Goal: Information Seeking & Learning: Learn about a topic

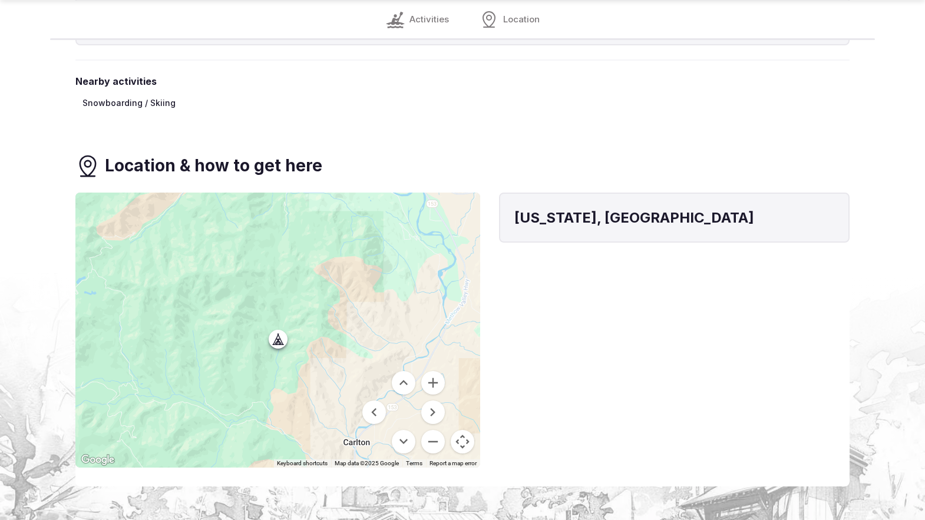
scroll to position [1412, 0]
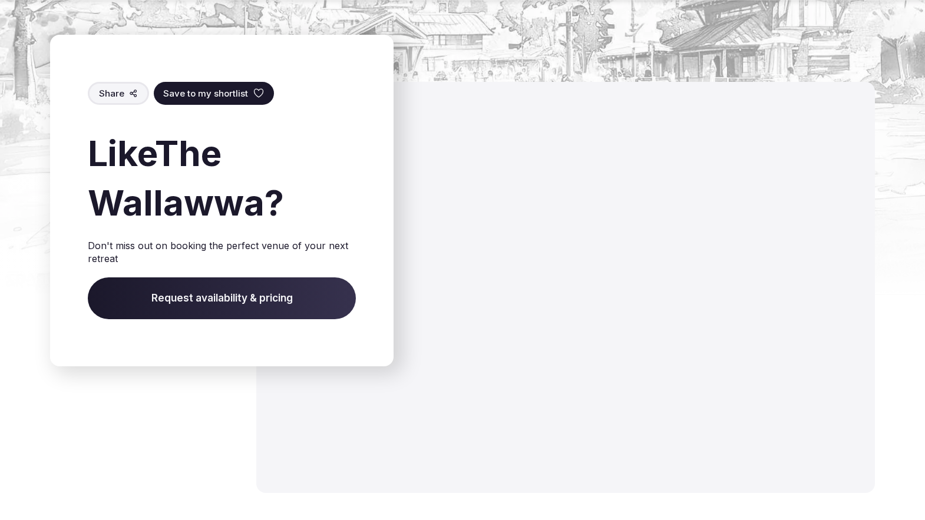
scroll to position [1370, 0]
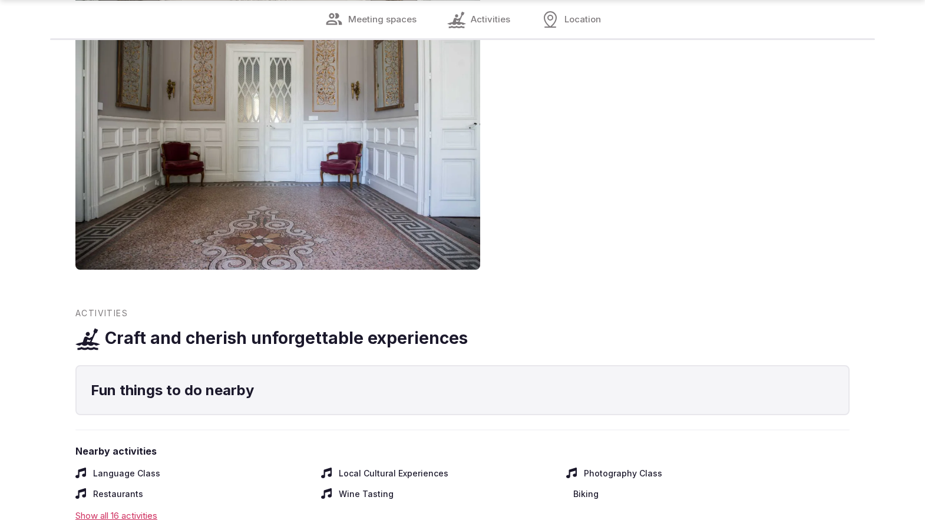
scroll to position [1412, 0]
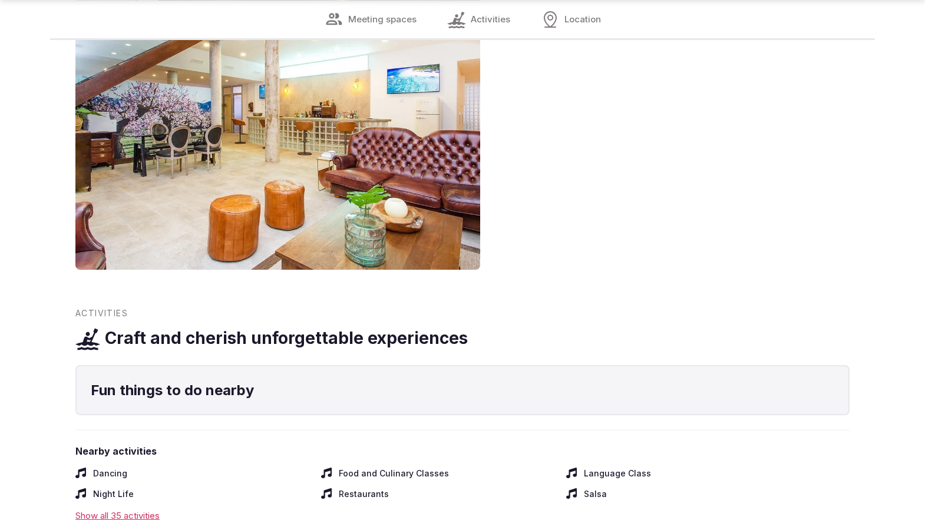
scroll to position [1412, 0]
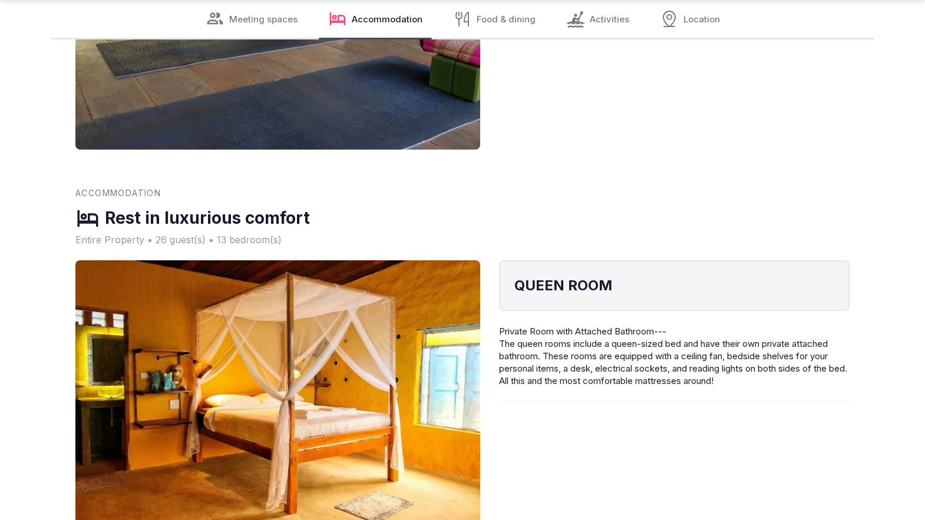
scroll to position [1907, 0]
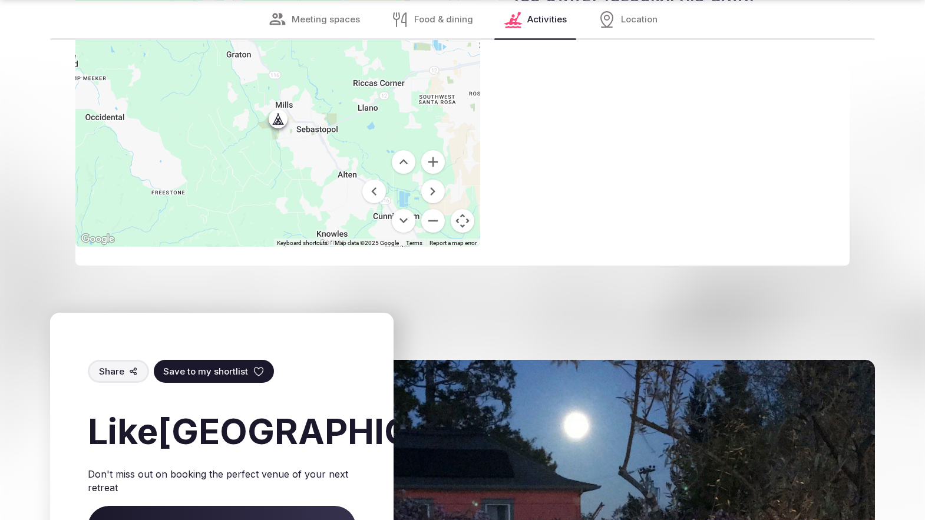
scroll to position [1868, 0]
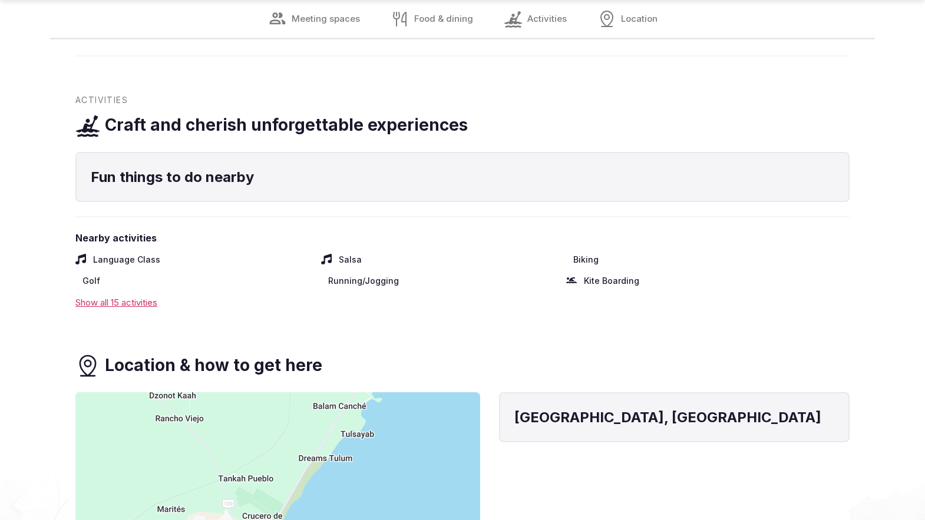
scroll to position [1412, 0]
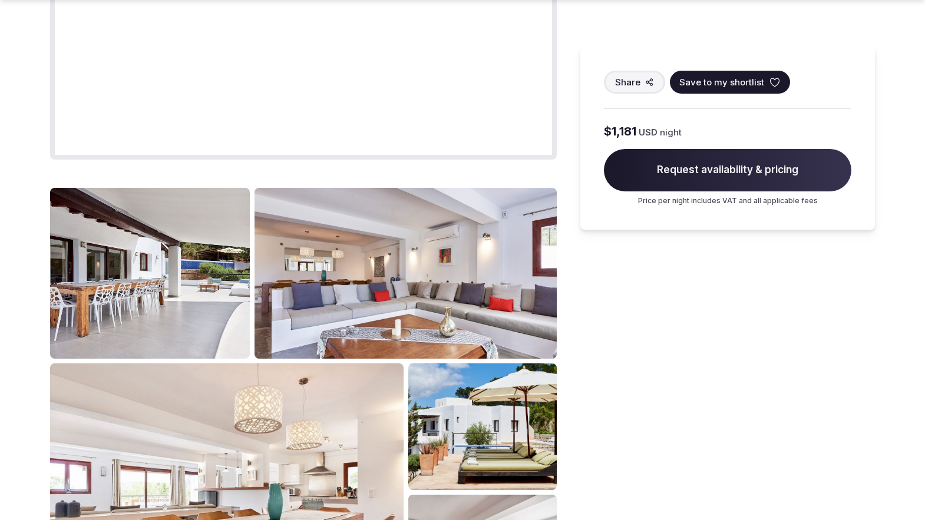
scroll to position [1451, 0]
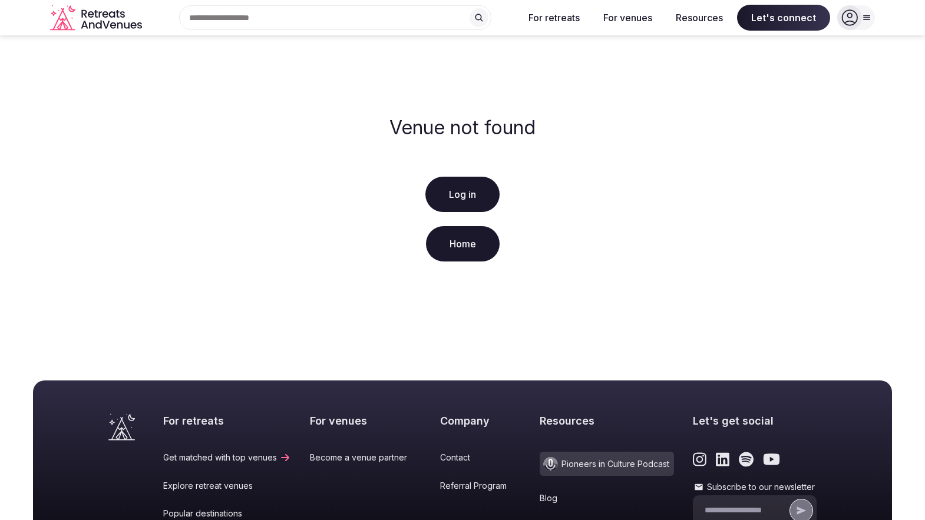
scroll to position [222, 0]
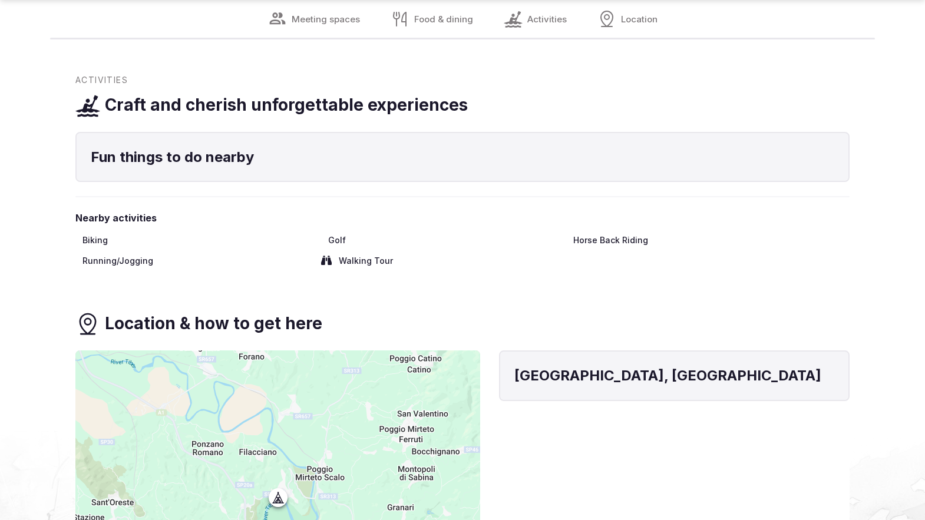
scroll to position [1412, 0]
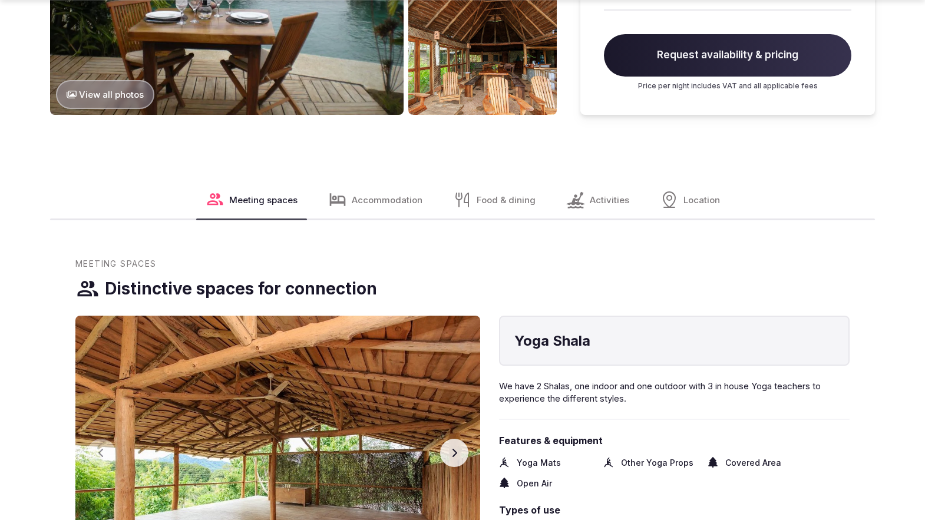
scroll to position [1912, 0]
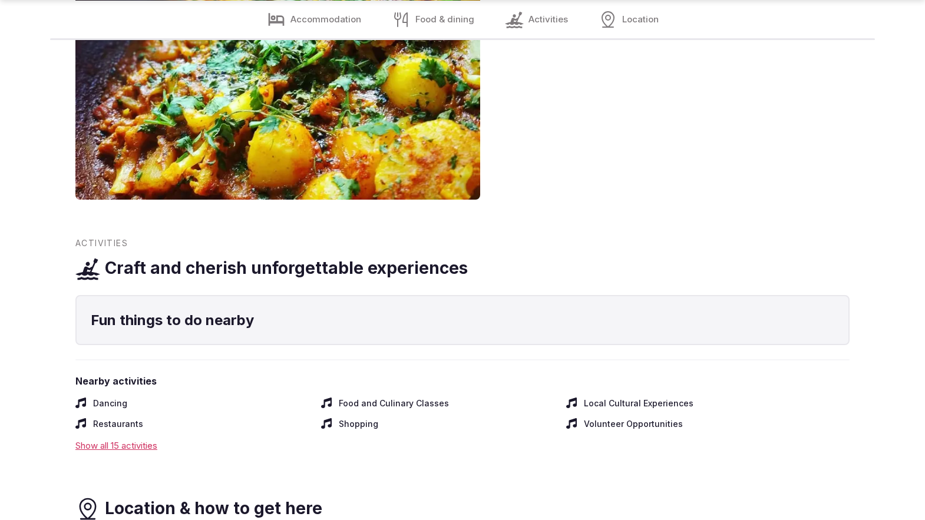
scroll to position [1868, 0]
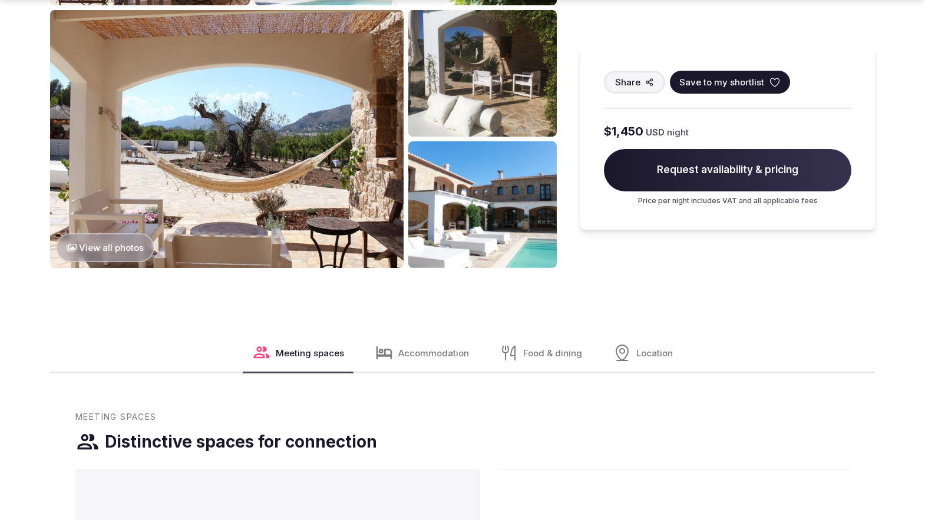
scroll to position [1417, 0]
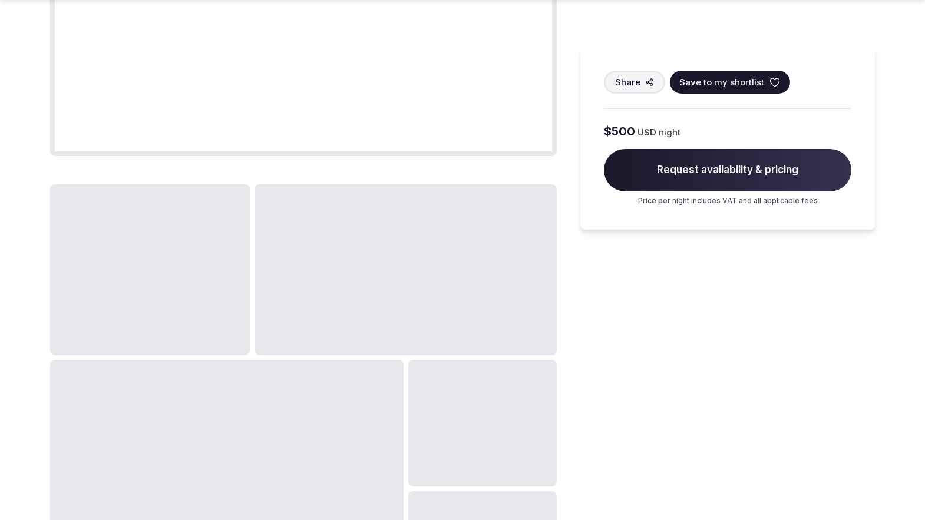
scroll to position [1451, 0]
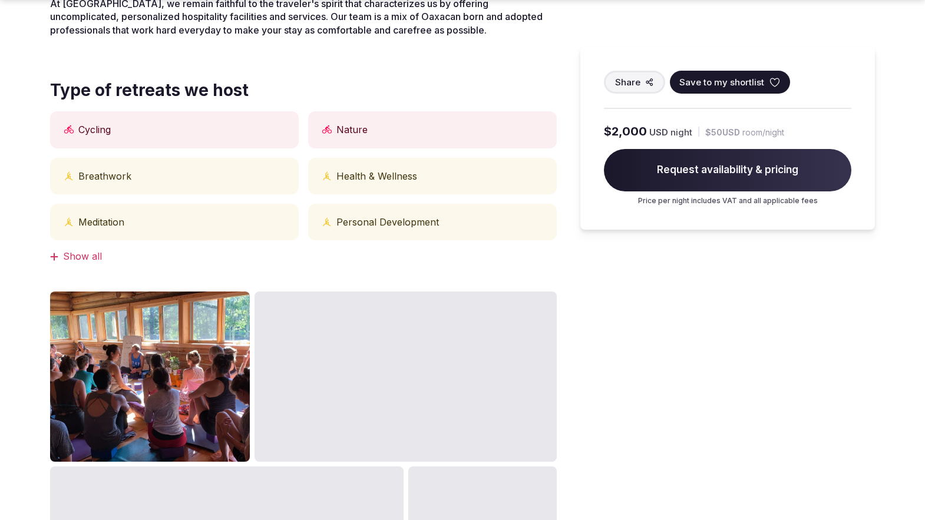
scroll to position [956, 0]
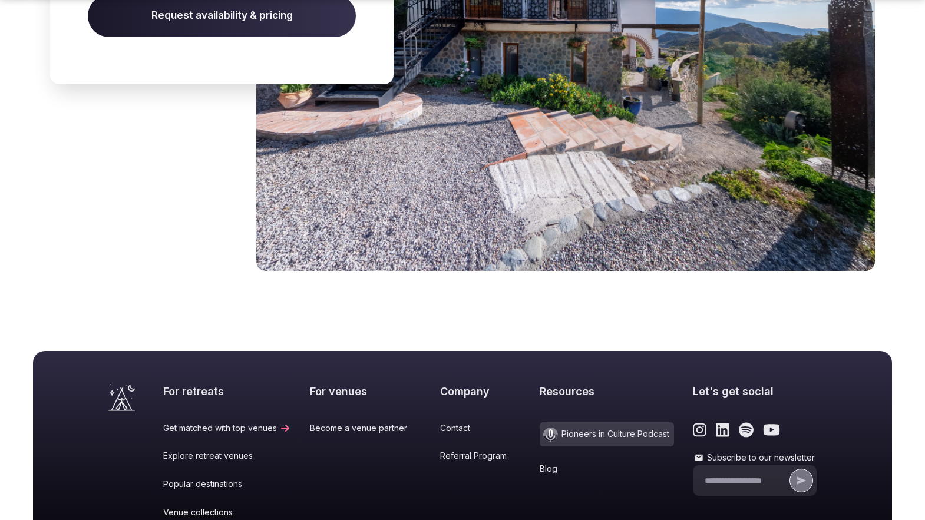
scroll to position [1604, 0]
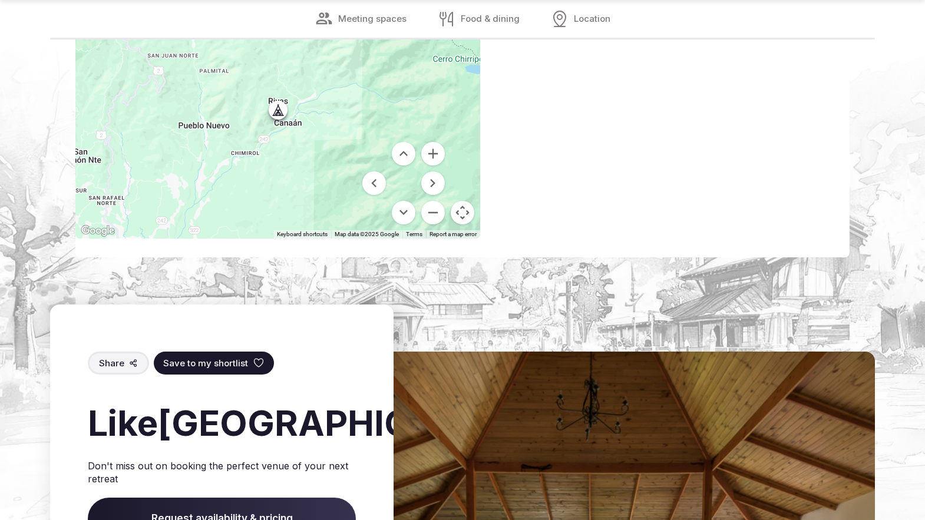
scroll to position [1412, 0]
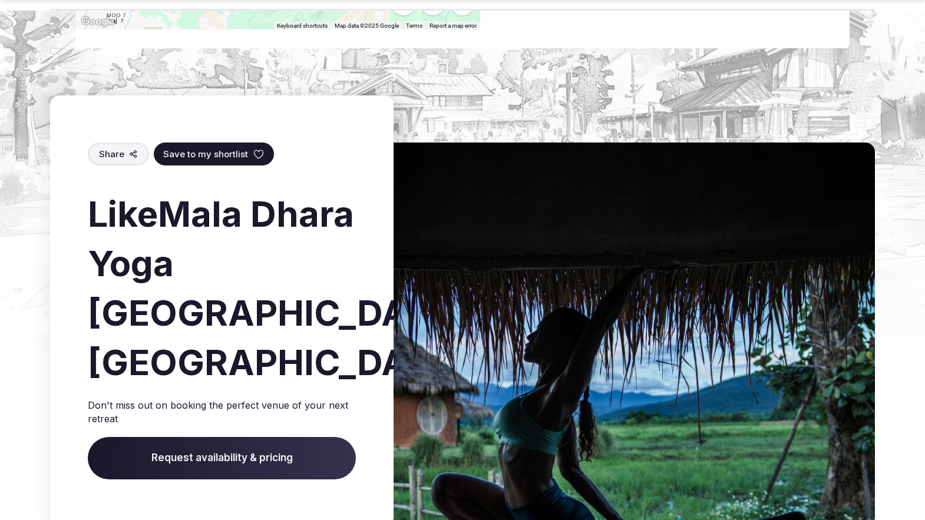
scroll to position [1896, 0]
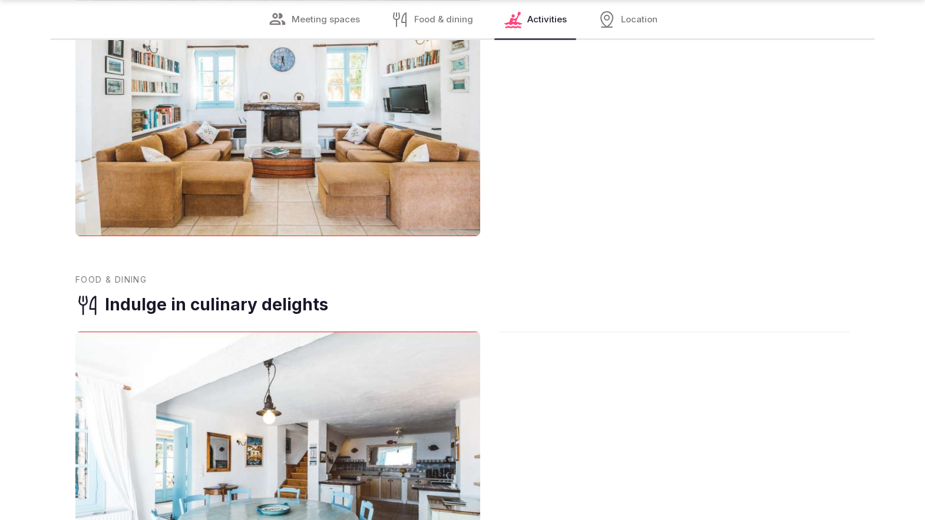
scroll to position [1907, 0]
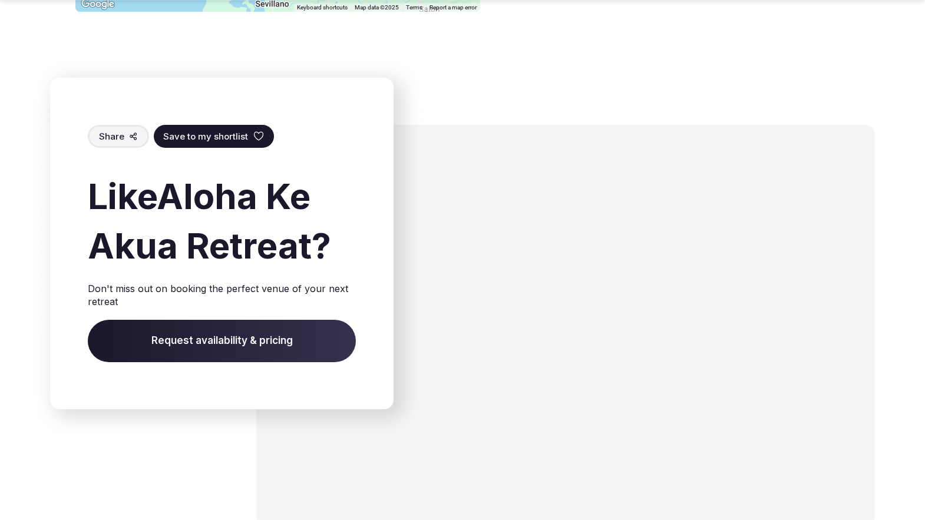
scroll to position [1858, 0]
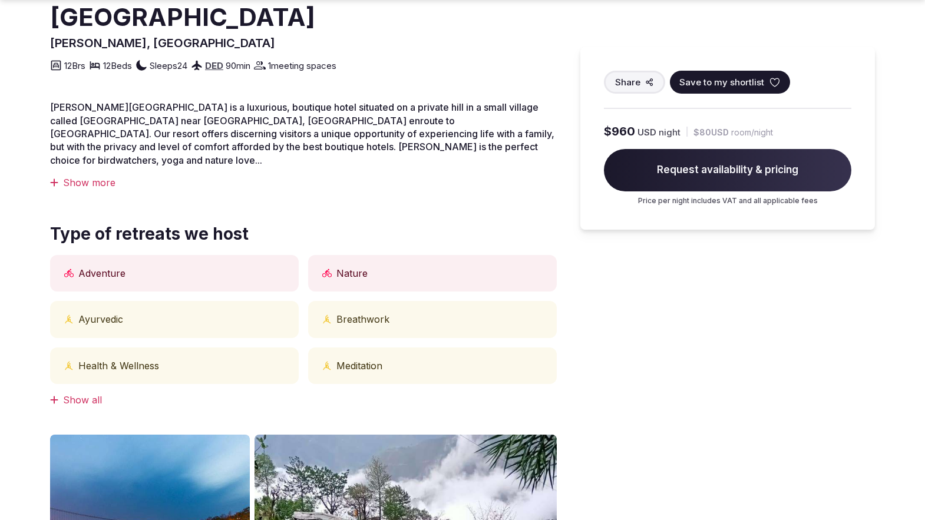
scroll to position [1451, 0]
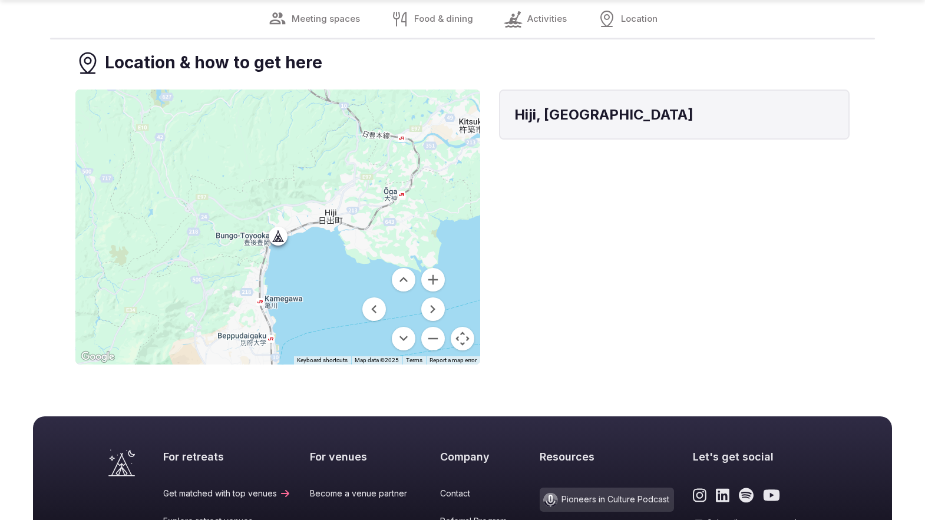
scroll to position [1656, 0]
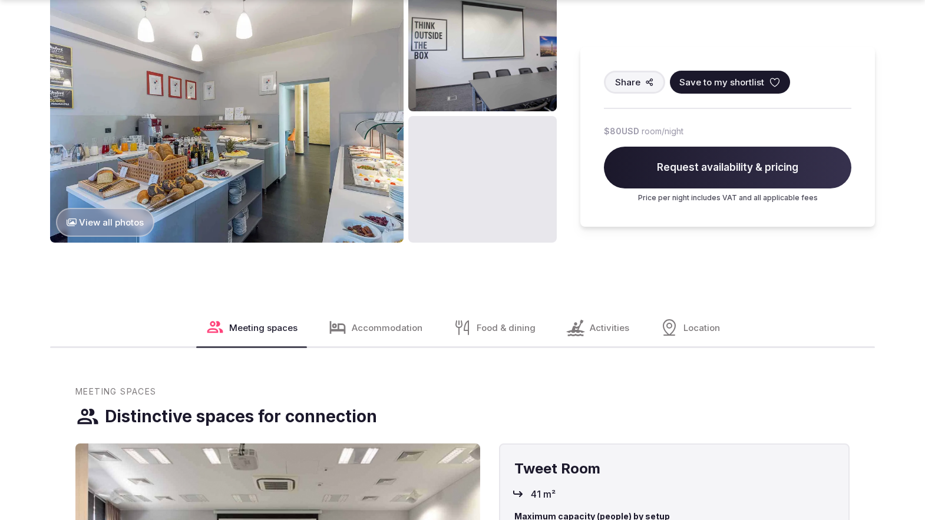
scroll to position [1451, 0]
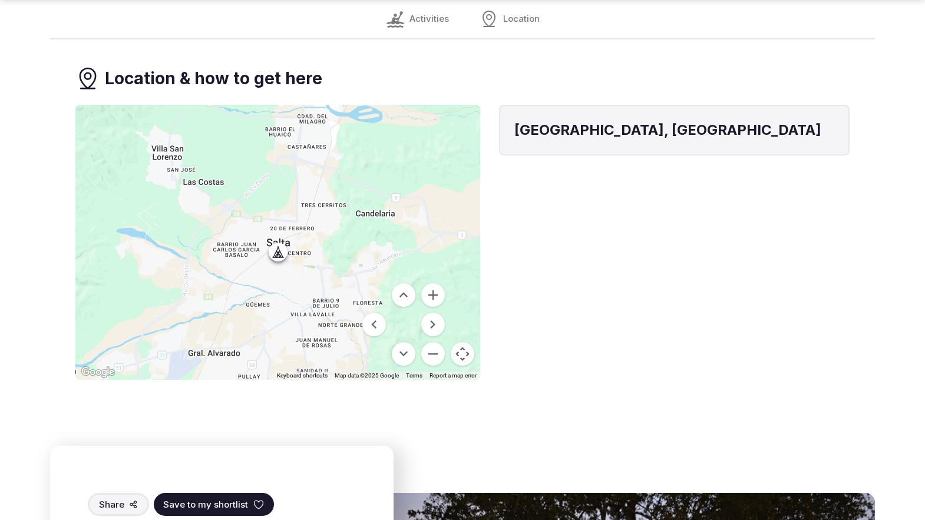
scroll to position [1412, 0]
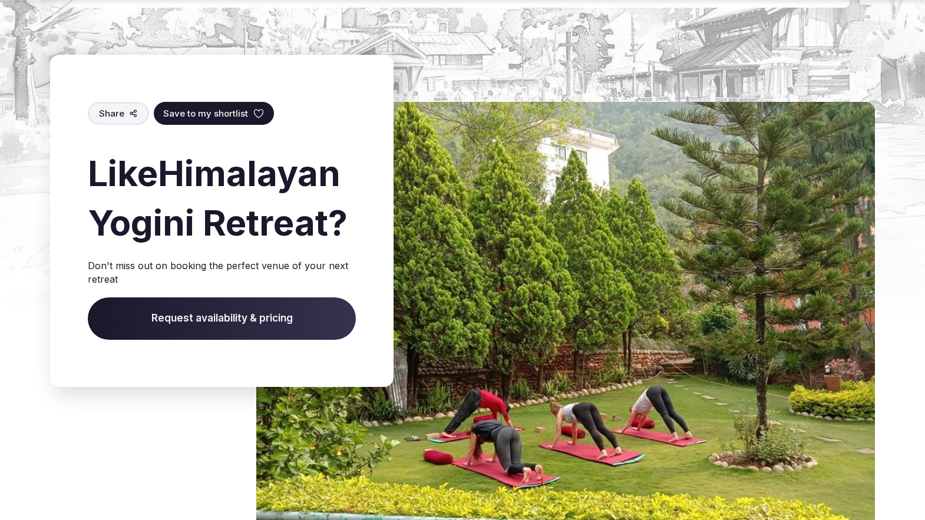
scroll to position [1899, 0]
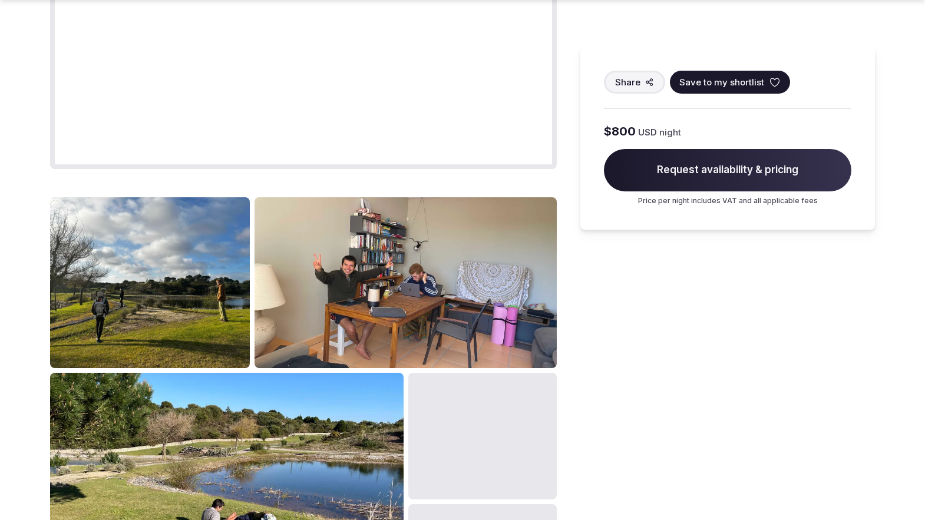
scroll to position [1947, 0]
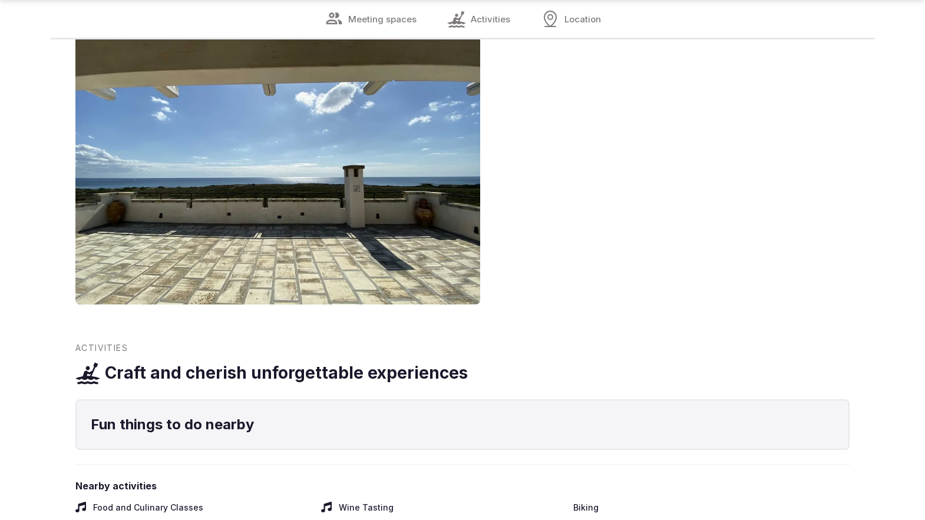
scroll to position [1412, 0]
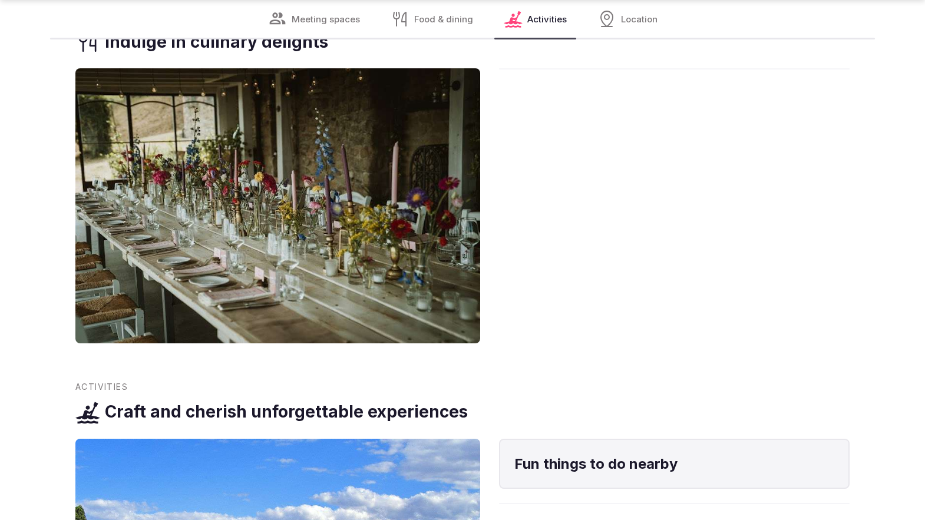
scroll to position [1412, 0]
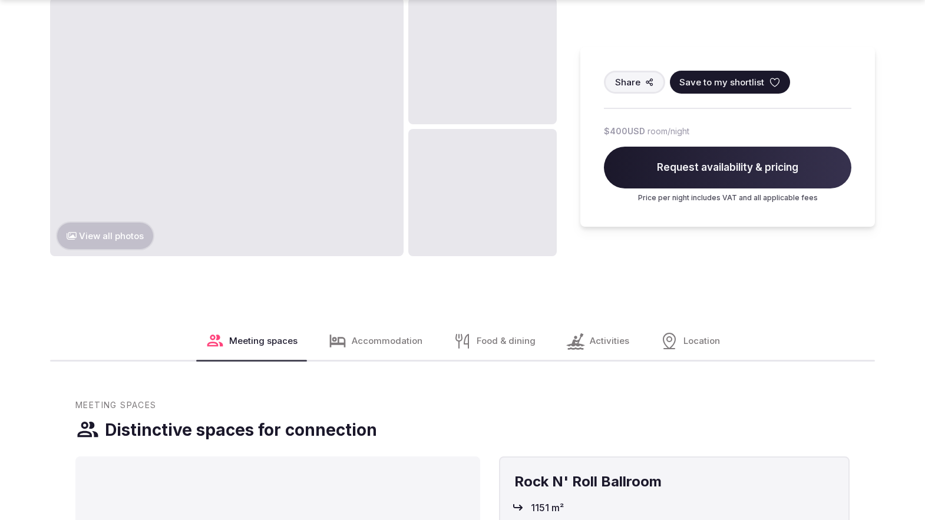
scroll to position [1451, 0]
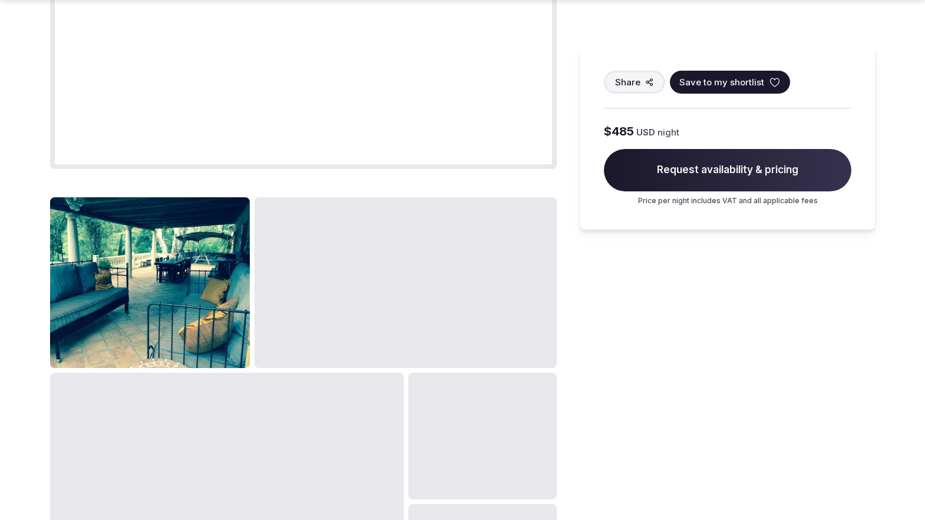
scroll to position [1451, 0]
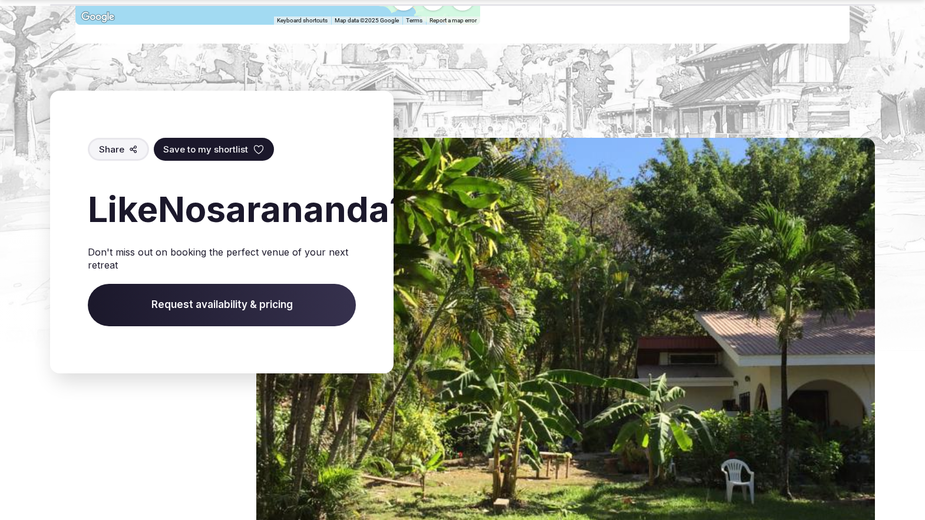
scroll to position [1858, 0]
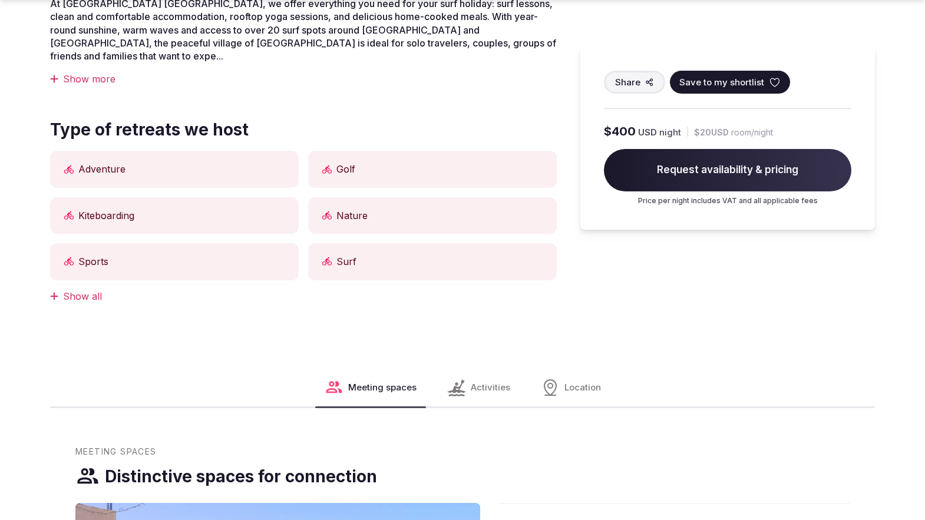
scroll to position [1412, 0]
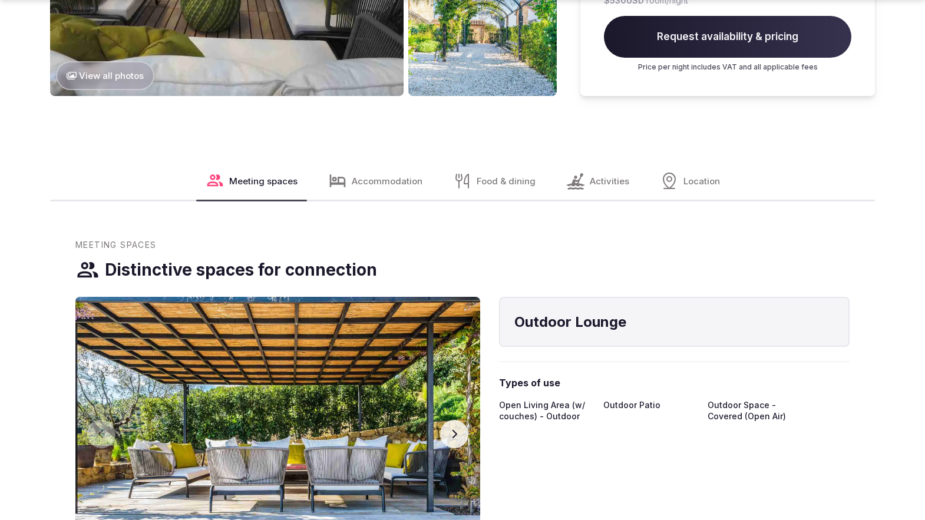
scroll to position [1947, 0]
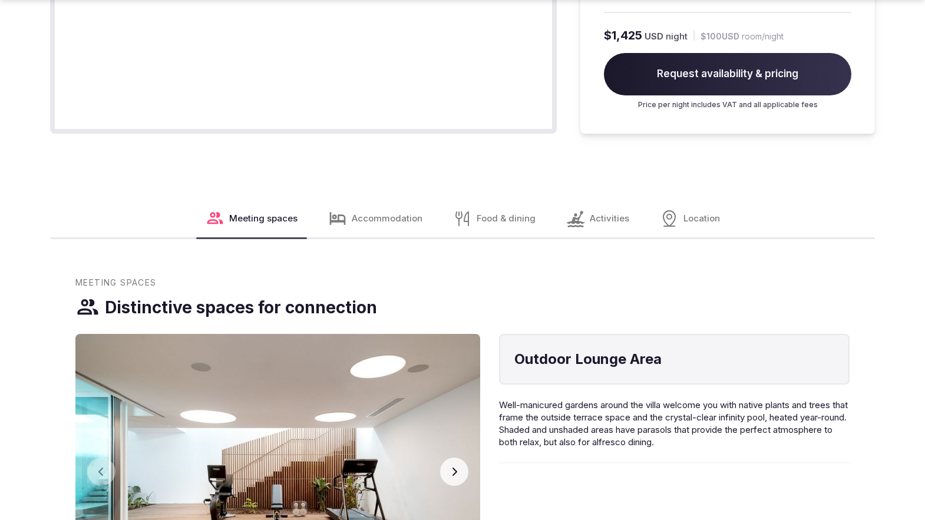
scroll to position [1451, 0]
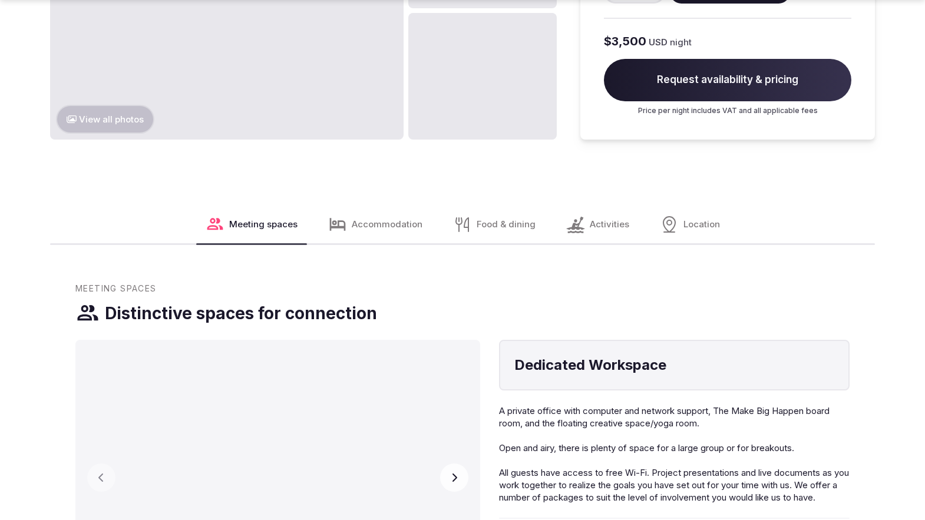
scroll to position [1947, 0]
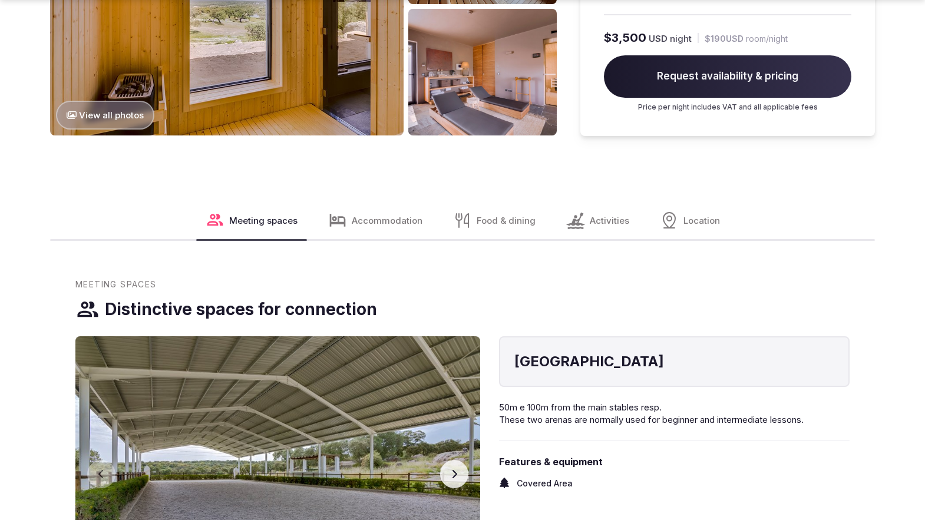
scroll to position [1947, 0]
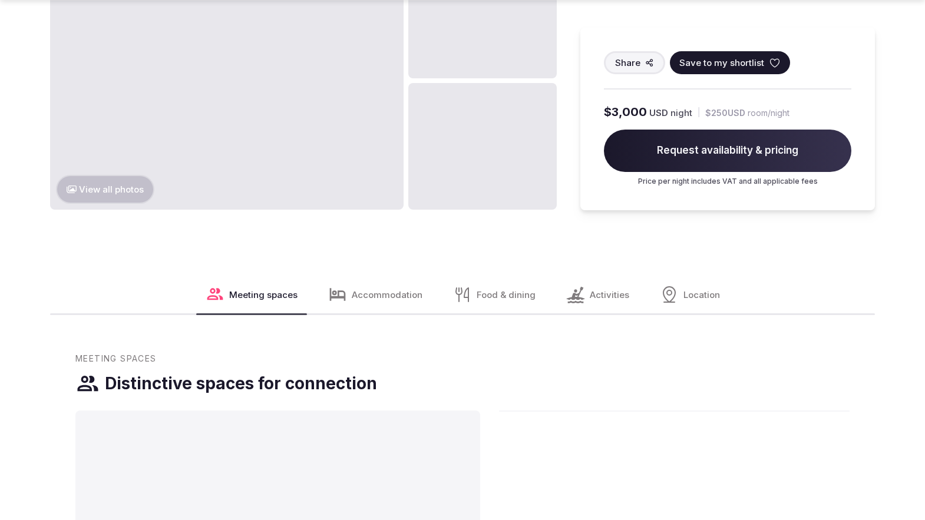
scroll to position [1947, 0]
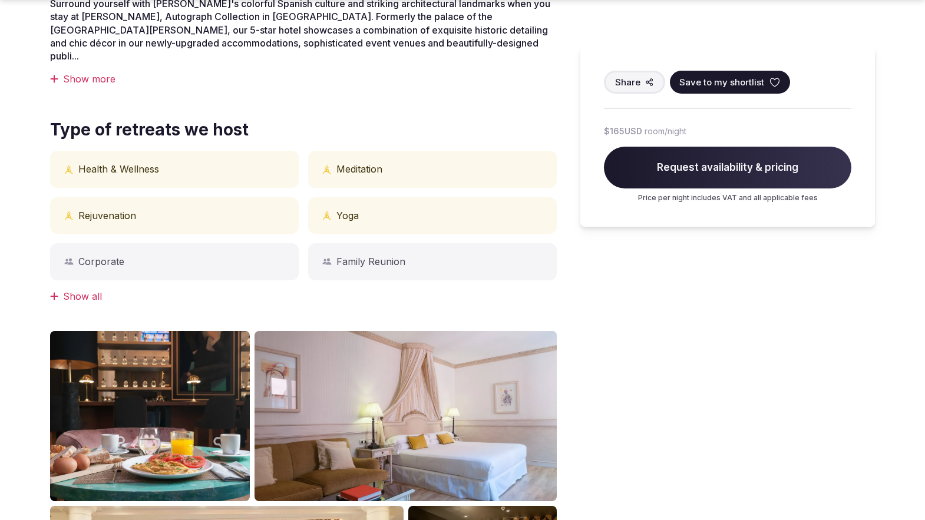
scroll to position [956, 0]
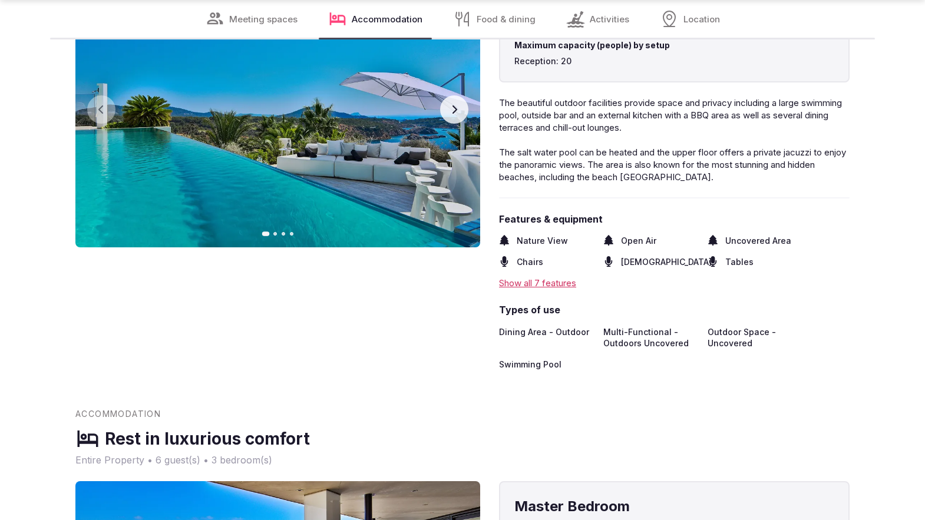
scroll to position [1412, 0]
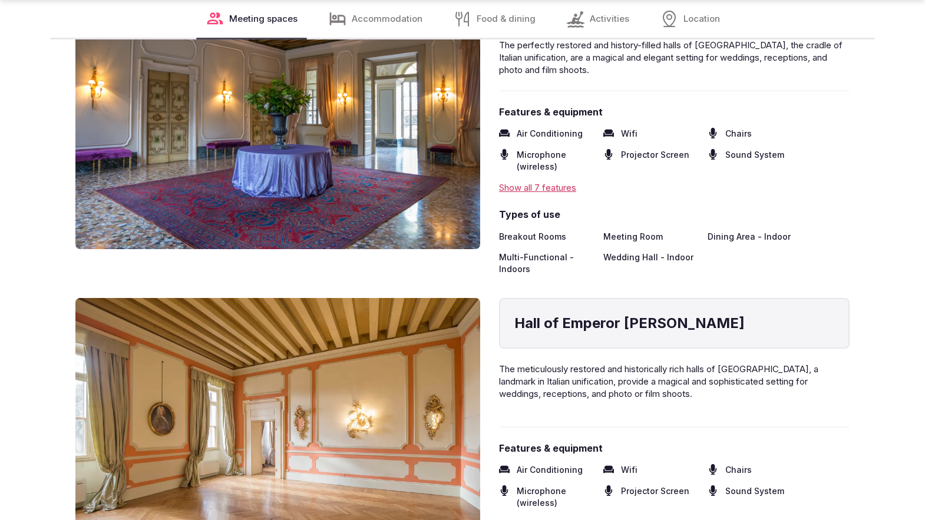
scroll to position [1907, 0]
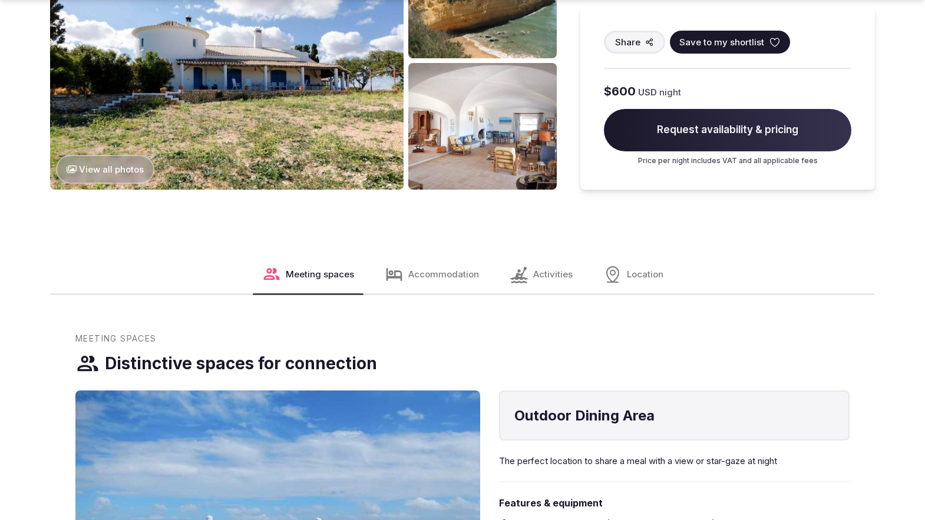
scroll to position [1946, 0]
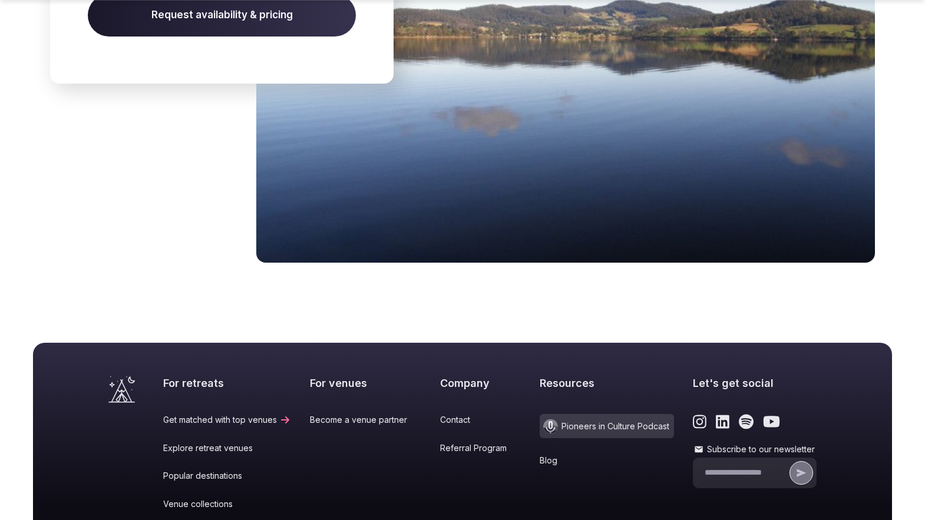
scroll to position [1635, 0]
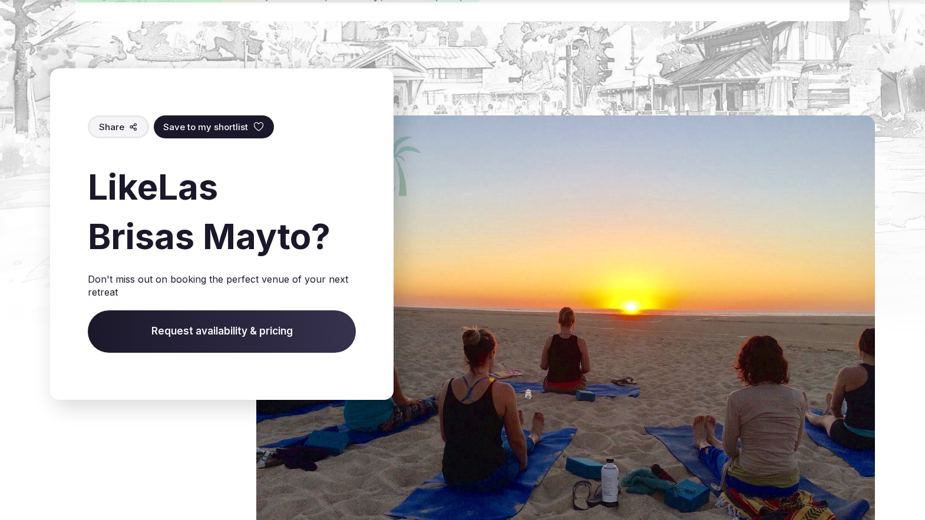
scroll to position [1899, 0]
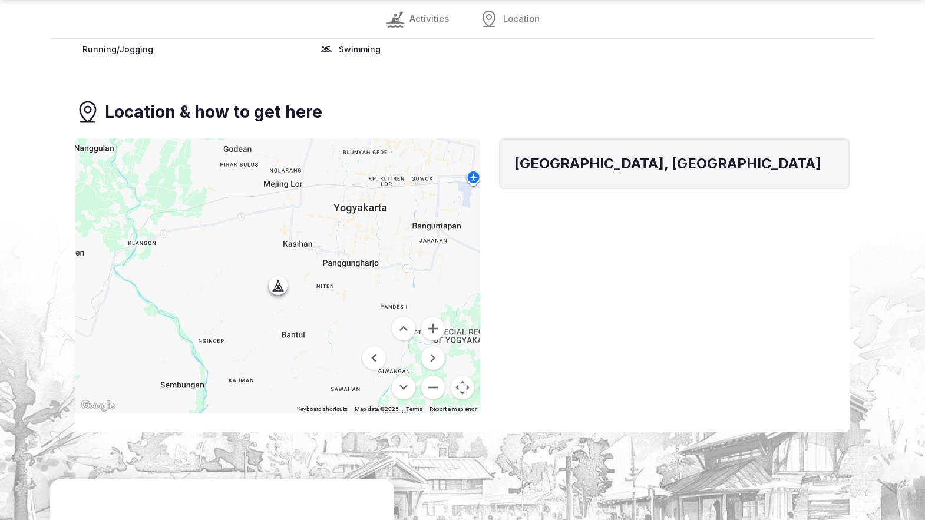
scroll to position [1404, 0]
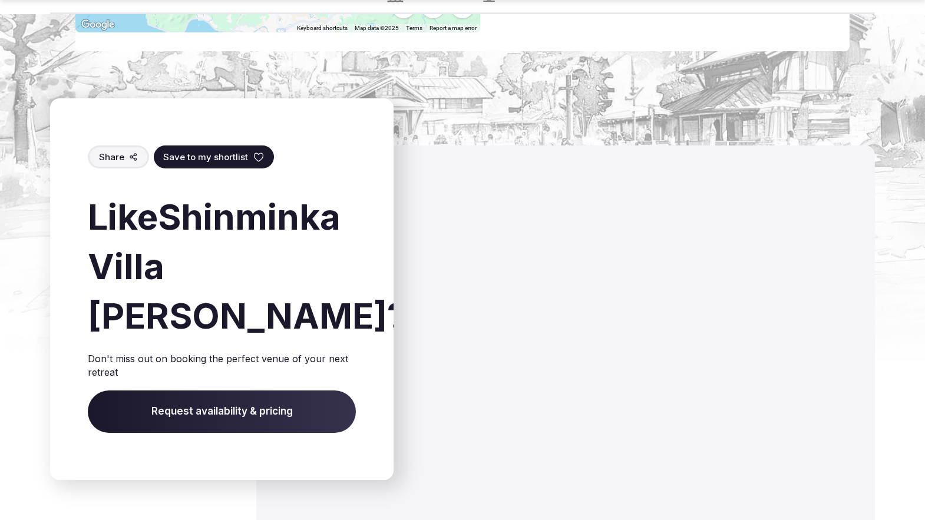
scroll to position [1890, 0]
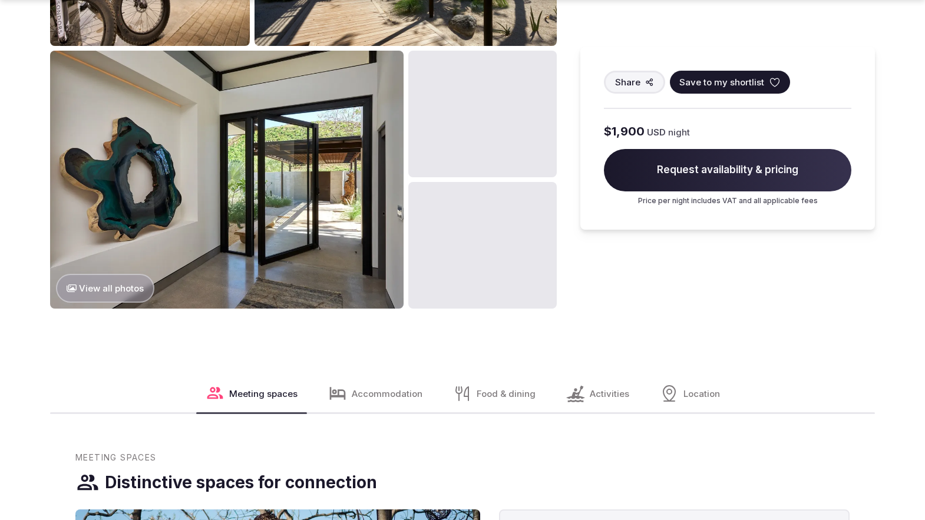
scroll to position [1451, 0]
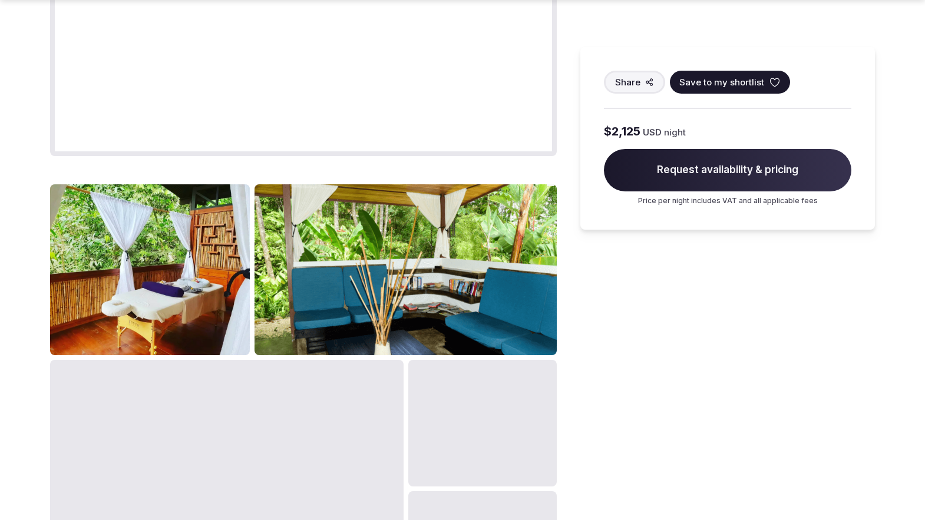
scroll to position [1451, 0]
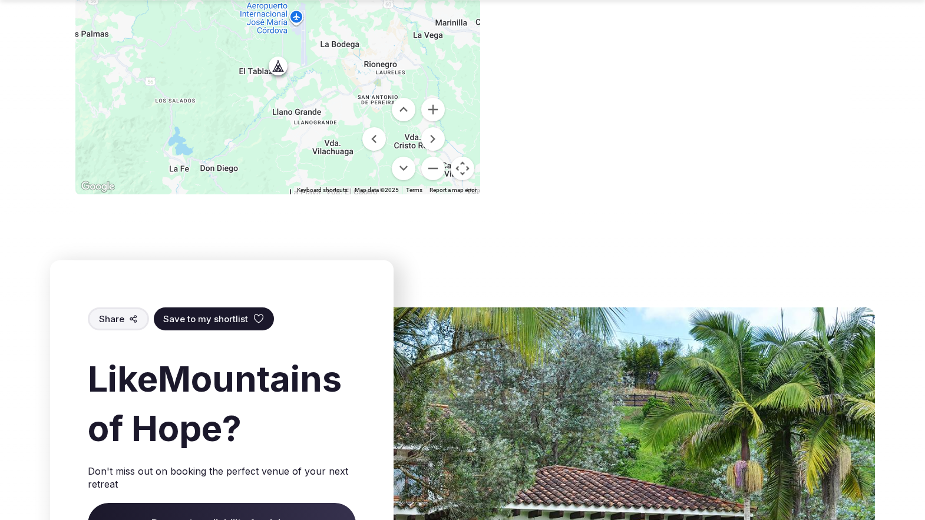
scroll to position [1451, 0]
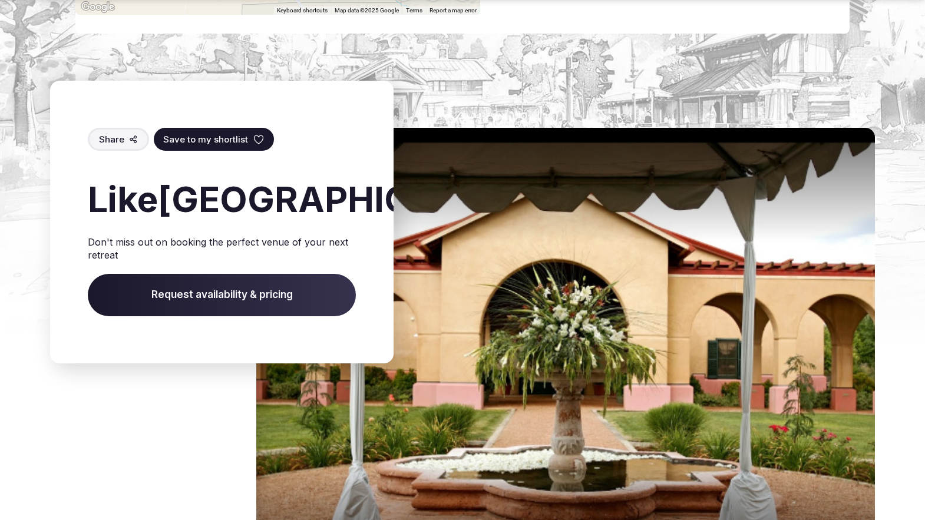
scroll to position [1887, 0]
